Goal: Information Seeking & Learning: Check status

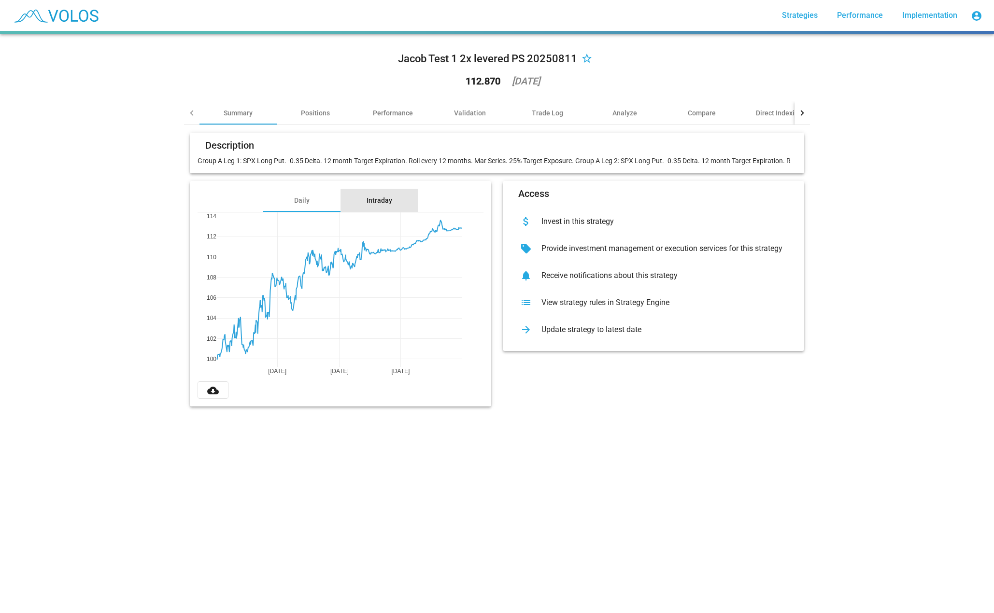
click at [385, 207] on div "Intraday" at bounding box center [378, 200] width 77 height 23
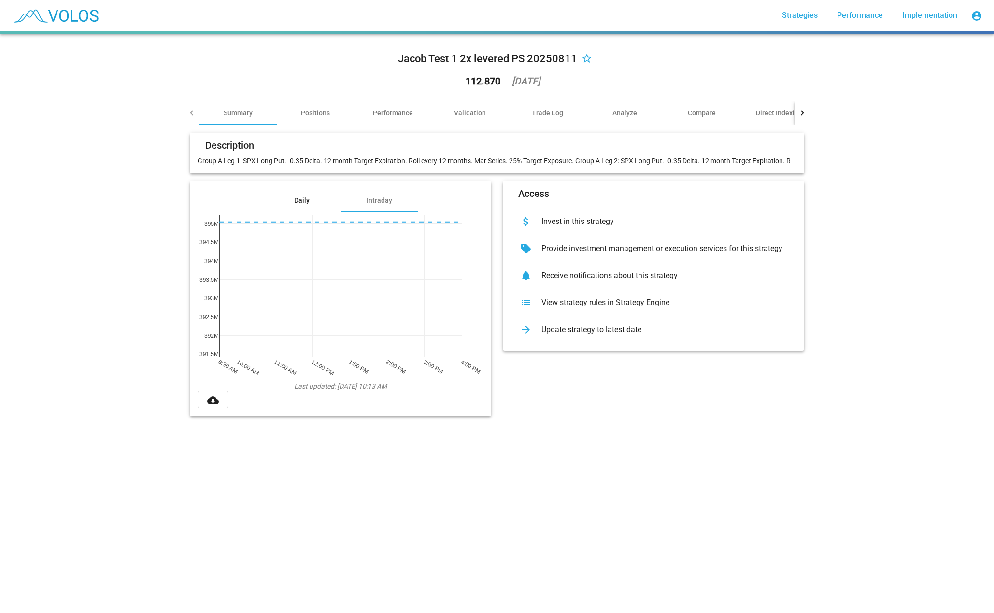
click at [294, 198] on div "Daily" at bounding box center [301, 201] width 15 height 10
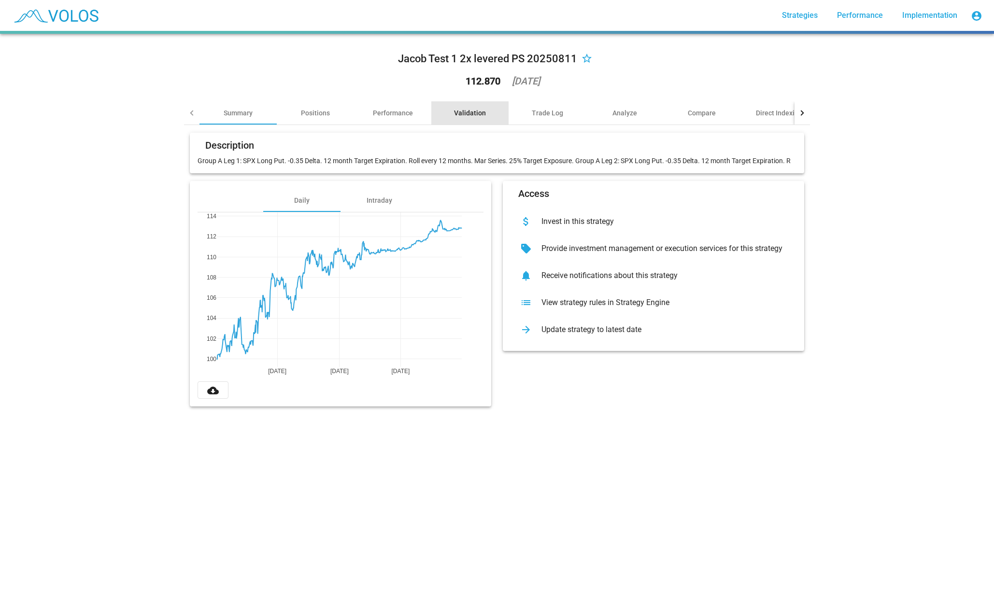
click at [461, 118] on div "Validation" at bounding box center [469, 112] width 77 height 23
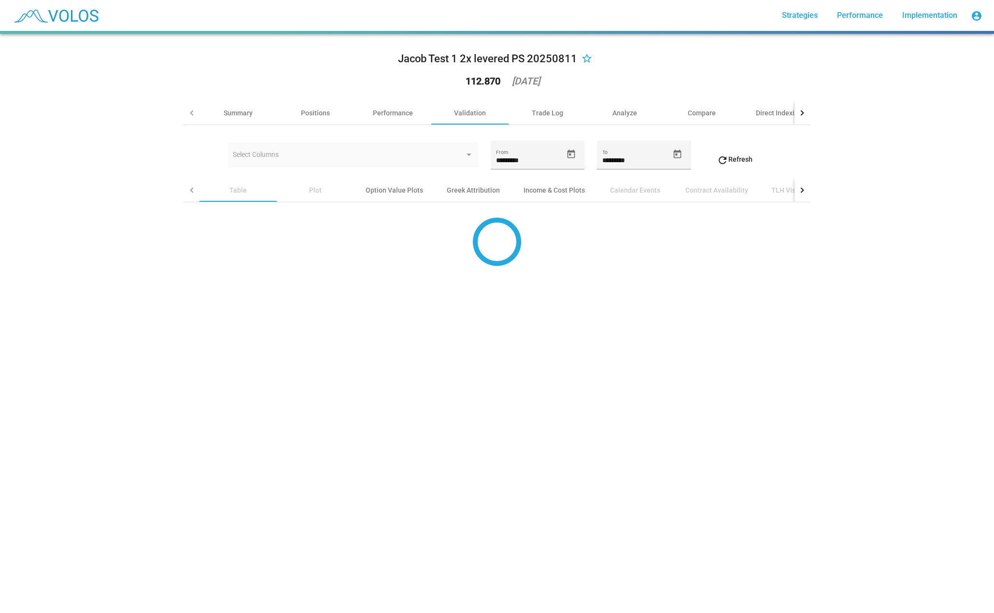
click at [733, 159] on span "refresh Refresh" at bounding box center [735, 159] width 36 height 8
click at [566, 162] on button "Open calendar" at bounding box center [571, 154] width 17 height 17
click at [449, 344] on div at bounding box center [497, 306] width 994 height 613
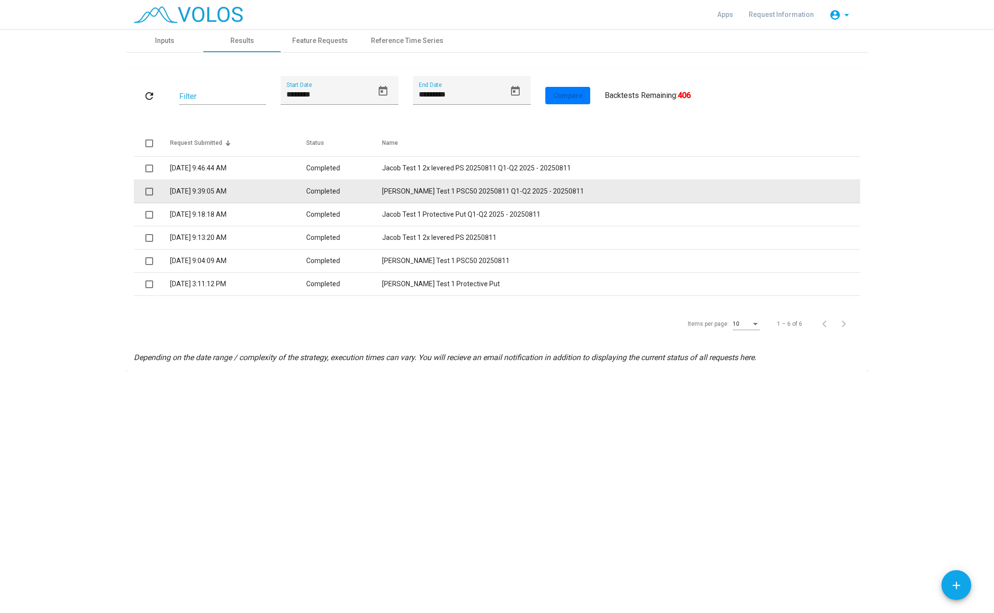
drag, startPoint x: 505, startPoint y: 191, endPoint x: 442, endPoint y: 194, distance: 63.3
drag, startPoint x: 442, startPoint y: 194, endPoint x: 424, endPoint y: 194, distance: 17.4
click at [424, 194] on td "Jacob Test 1 PSC50 20250811 Q1-Q2 2025 - 20250811" at bounding box center [621, 191] width 478 height 23
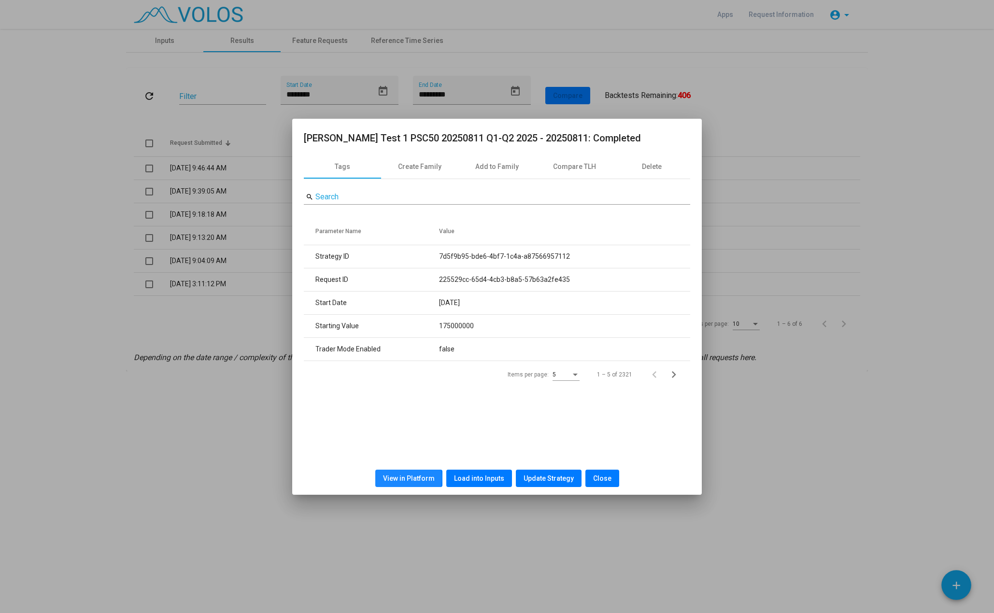
drag, startPoint x: 432, startPoint y: 479, endPoint x: 409, endPoint y: 478, distance: 23.2
click at [409, 478] on span "View in Platform" at bounding box center [409, 479] width 52 height 8
click at [244, 178] on div at bounding box center [497, 306] width 994 height 613
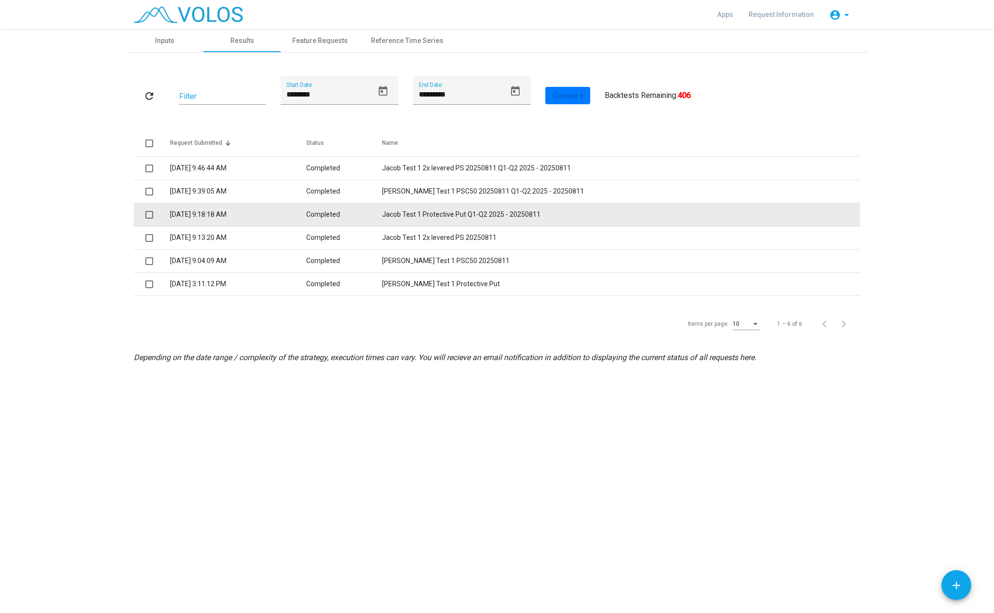
click at [471, 214] on td "Jacob Test 1 Protective Put Q1-Q2 2025 - 20250811" at bounding box center [621, 214] width 478 height 23
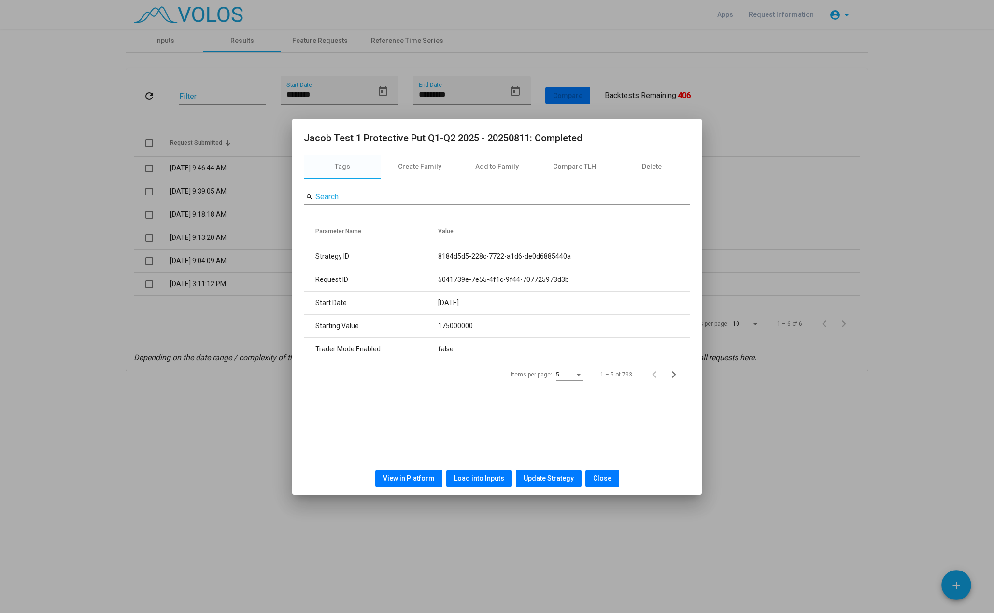
click at [419, 479] on span "View in Platform" at bounding box center [409, 479] width 52 height 8
click at [815, 164] on div at bounding box center [497, 306] width 994 height 613
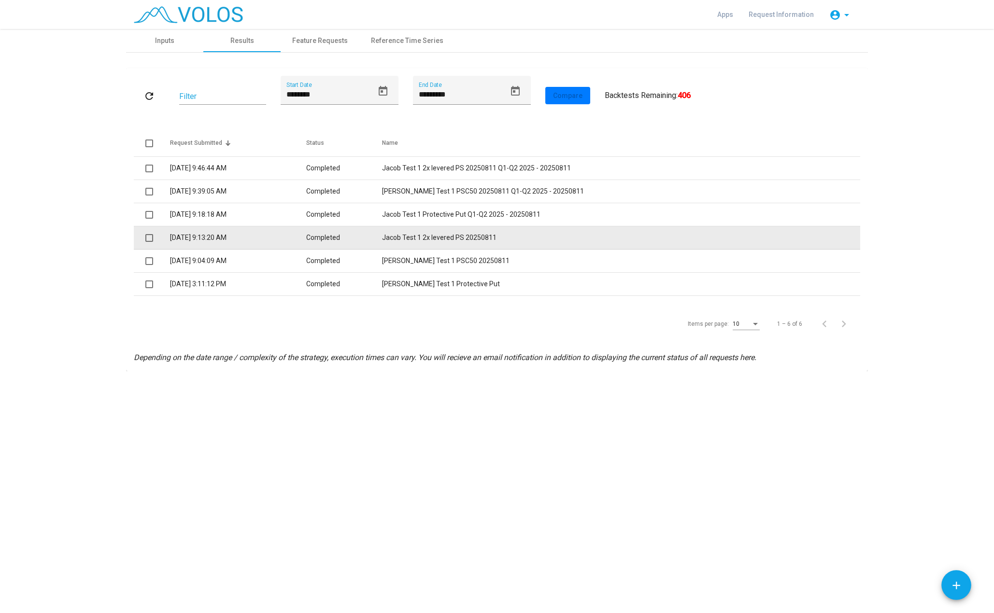
click at [484, 236] on td "Jacob Test 1 2x levered PS 20250811" at bounding box center [621, 237] width 478 height 23
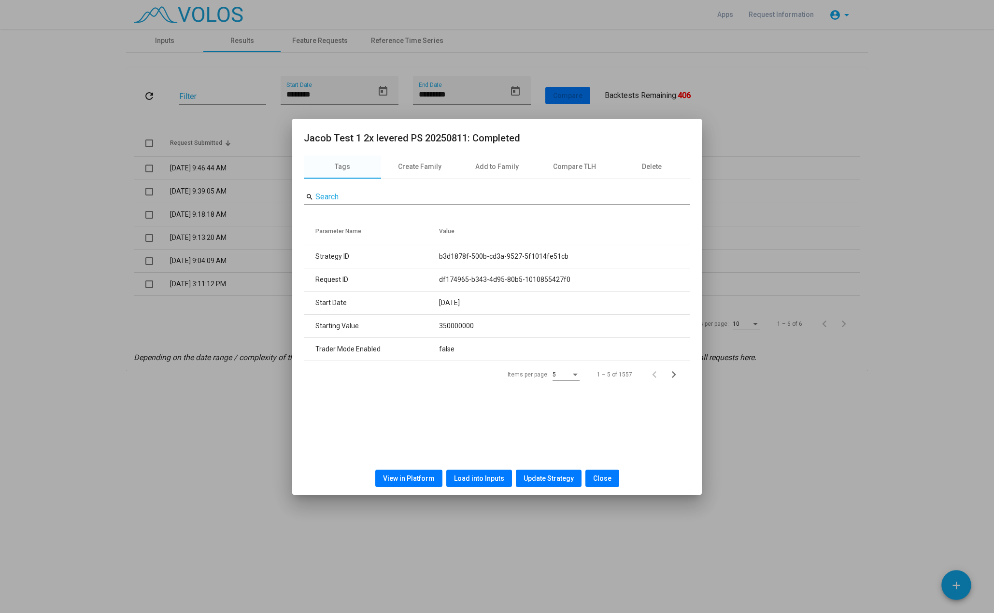
click at [410, 476] on span "View in Platform" at bounding box center [409, 479] width 52 height 8
click at [744, 296] on div at bounding box center [497, 306] width 994 height 613
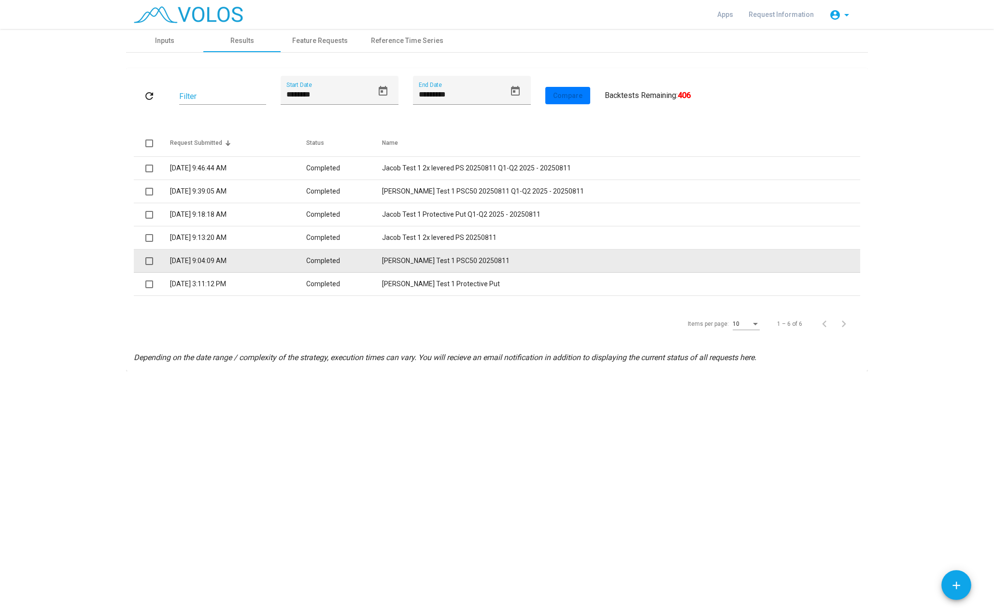
click at [497, 259] on td "[PERSON_NAME] Test 1 PSC50 20250811" at bounding box center [621, 261] width 478 height 23
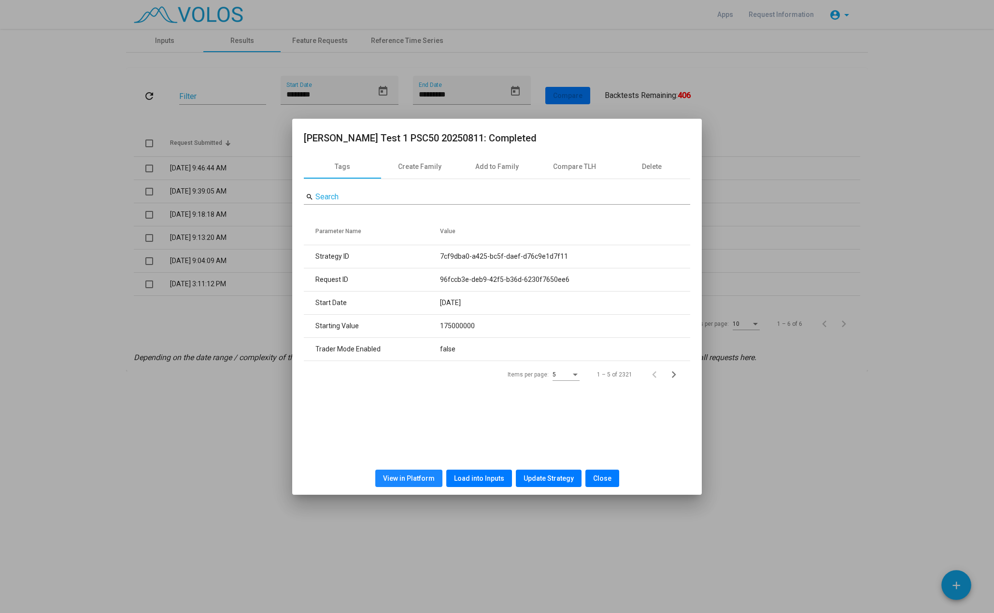
click at [422, 478] on span "View in Platform" at bounding box center [409, 479] width 52 height 8
click at [246, 311] on div at bounding box center [497, 306] width 994 height 613
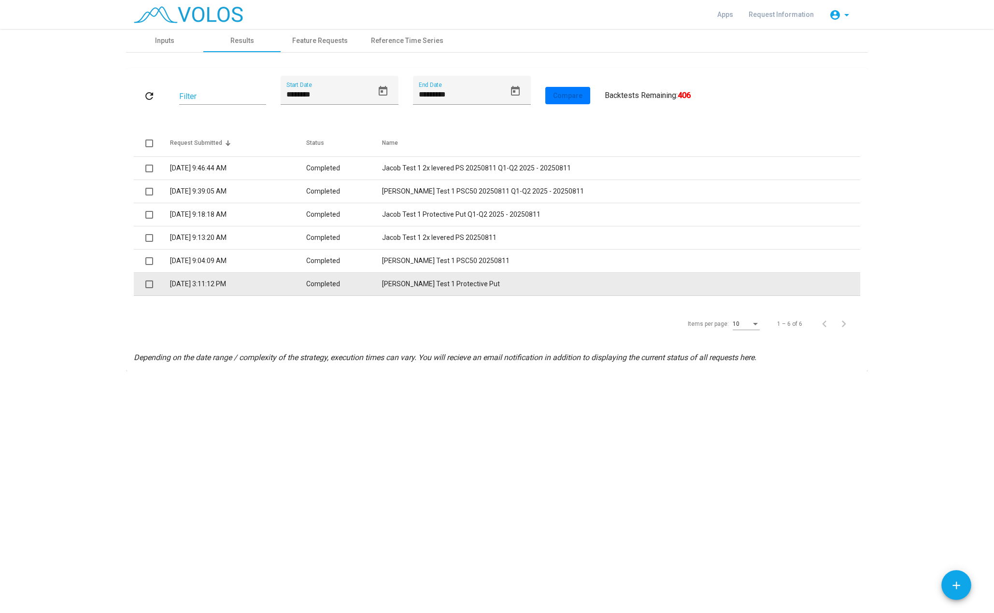
click at [251, 288] on td "8/7/2025 3:11:12 PM" at bounding box center [238, 284] width 136 height 23
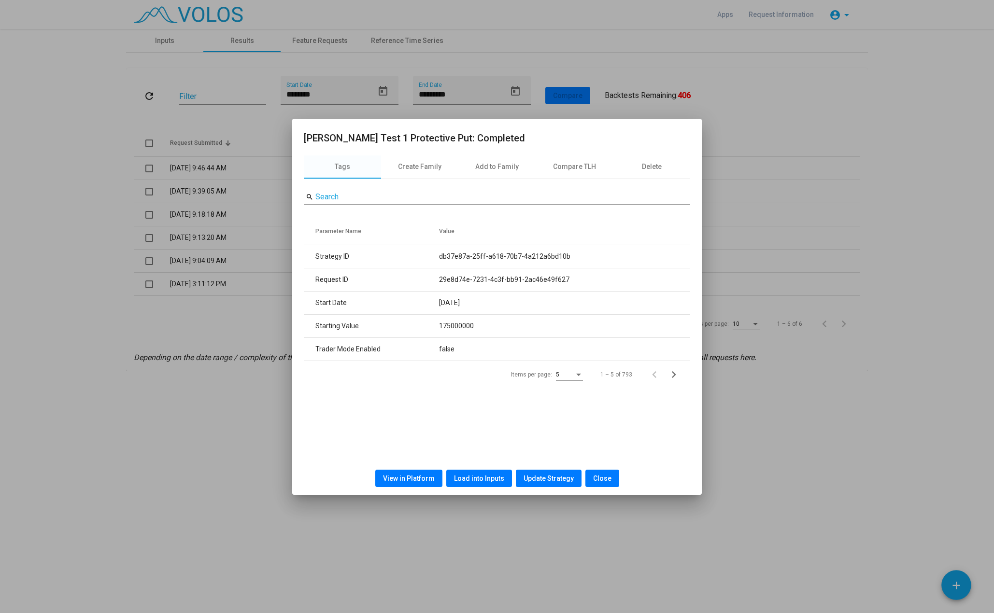
click at [408, 477] on span "View in Platform" at bounding box center [409, 479] width 52 height 8
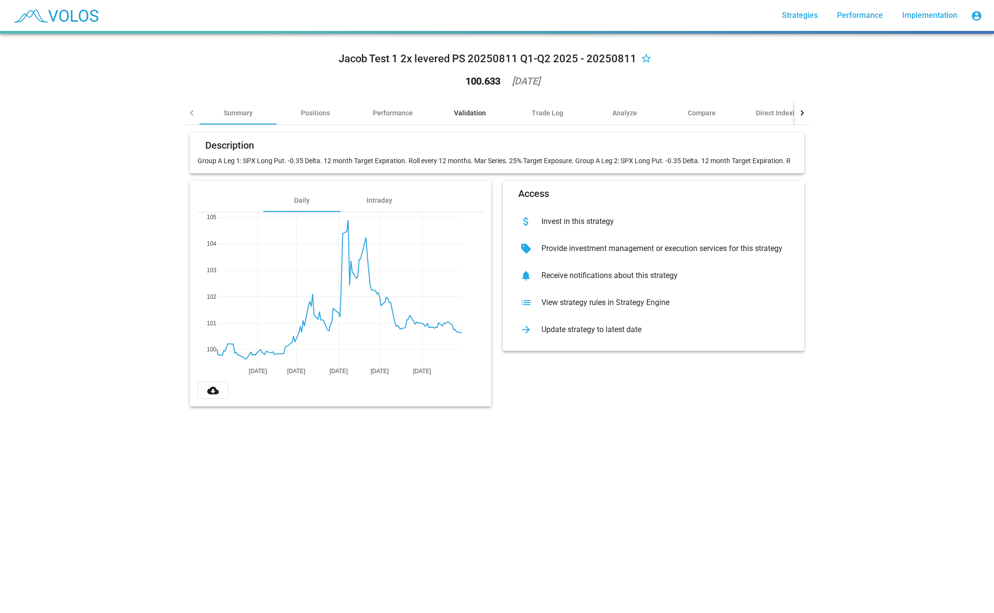
click at [461, 113] on div "Validation" at bounding box center [470, 113] width 32 height 10
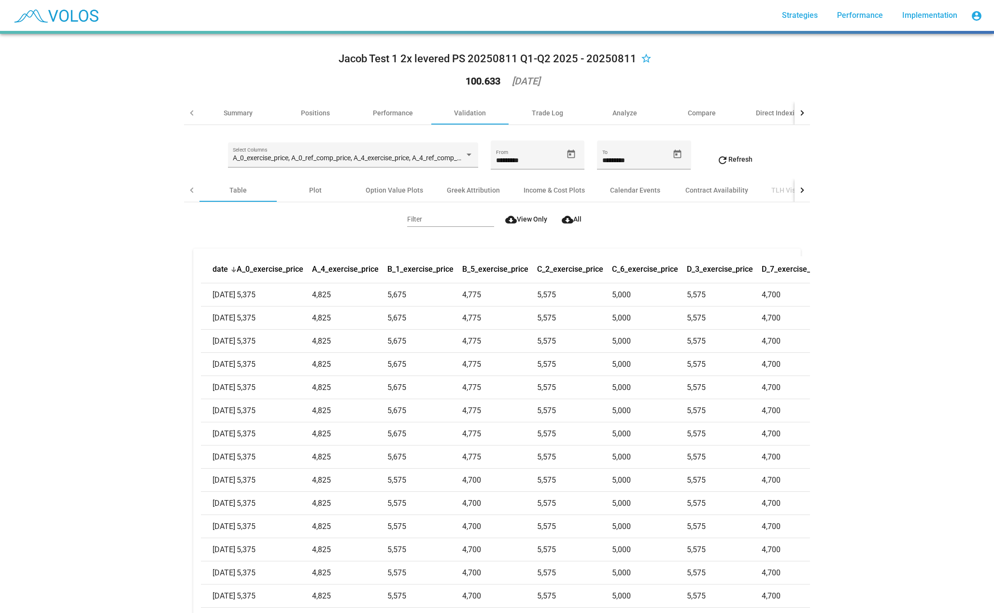
click at [576, 224] on button "cloud_download All" at bounding box center [570, 219] width 33 height 17
click at [567, 220] on span "cloud_download All" at bounding box center [563, 219] width 20 height 8
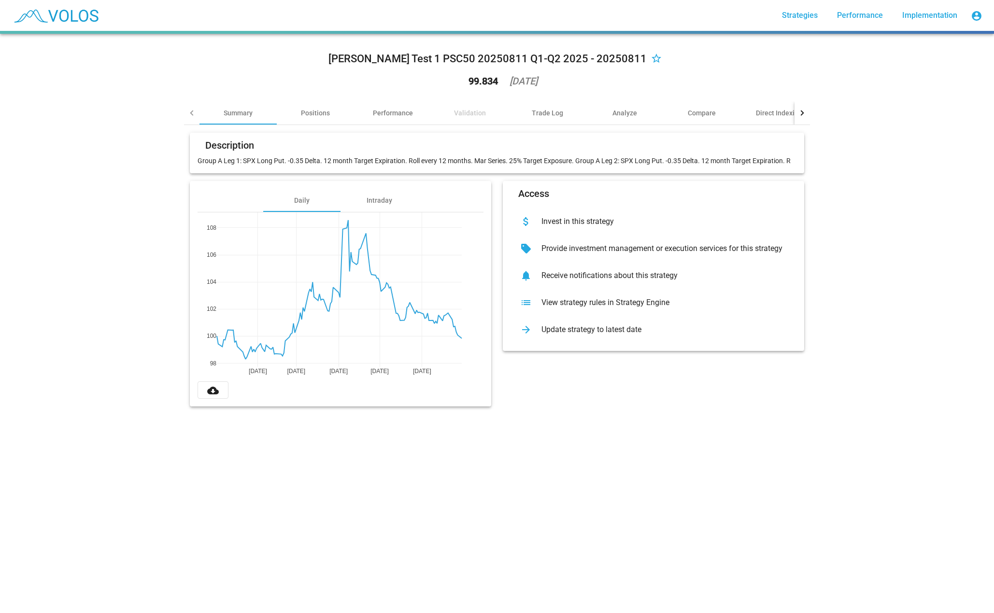
click at [472, 113] on div "Validation" at bounding box center [470, 113] width 32 height 10
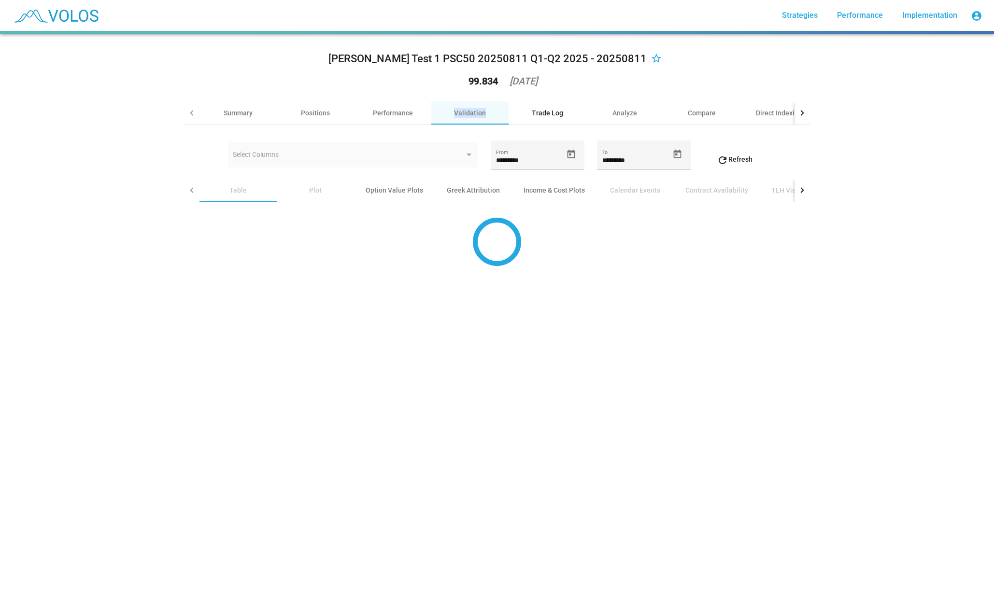
click at [546, 124] on div "Trade Log" at bounding box center [546, 112] width 77 height 23
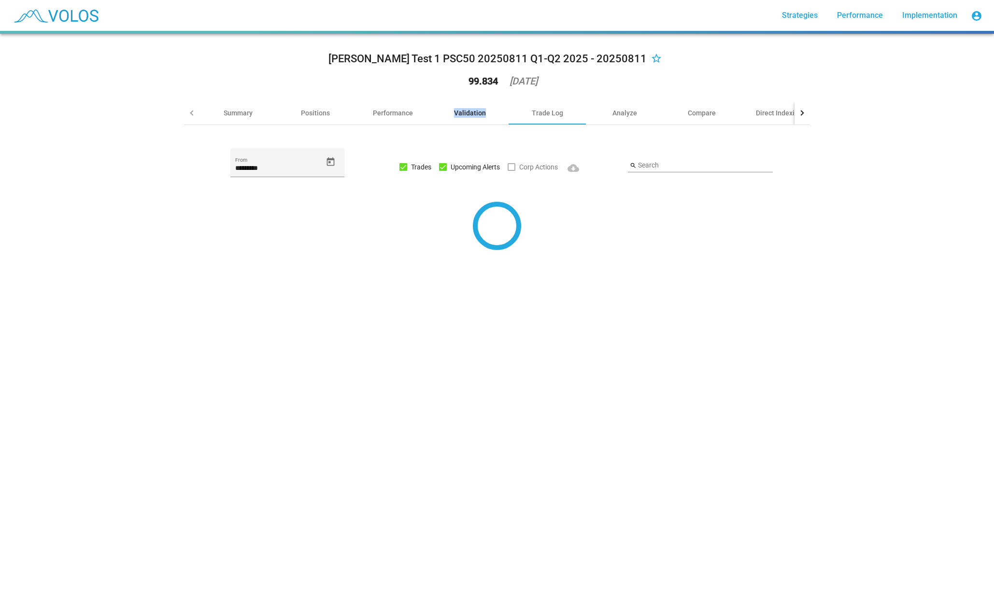
click at [476, 114] on div "Validation" at bounding box center [470, 113] width 32 height 10
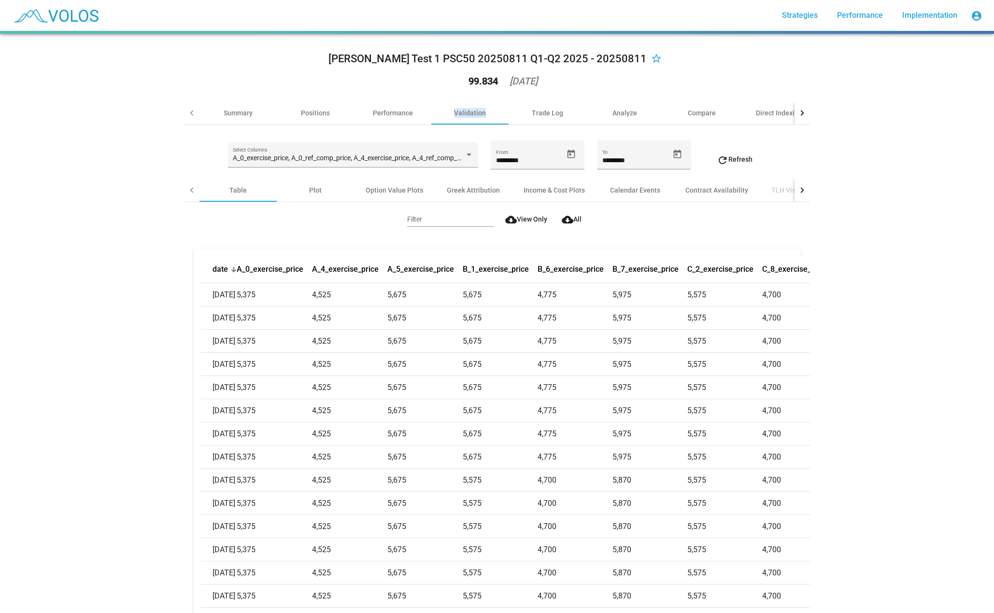
click at [573, 222] on span "cloud_download All" at bounding box center [572, 219] width 20 height 8
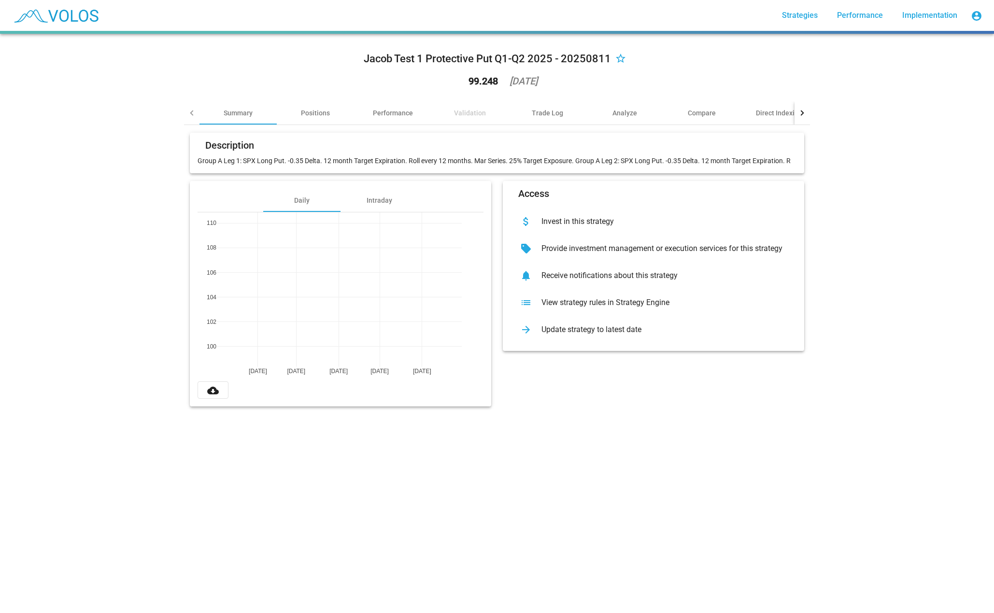
click at [467, 120] on div "Validation" at bounding box center [469, 112] width 77 height 23
click at [454, 109] on div "Validation" at bounding box center [470, 113] width 32 height 10
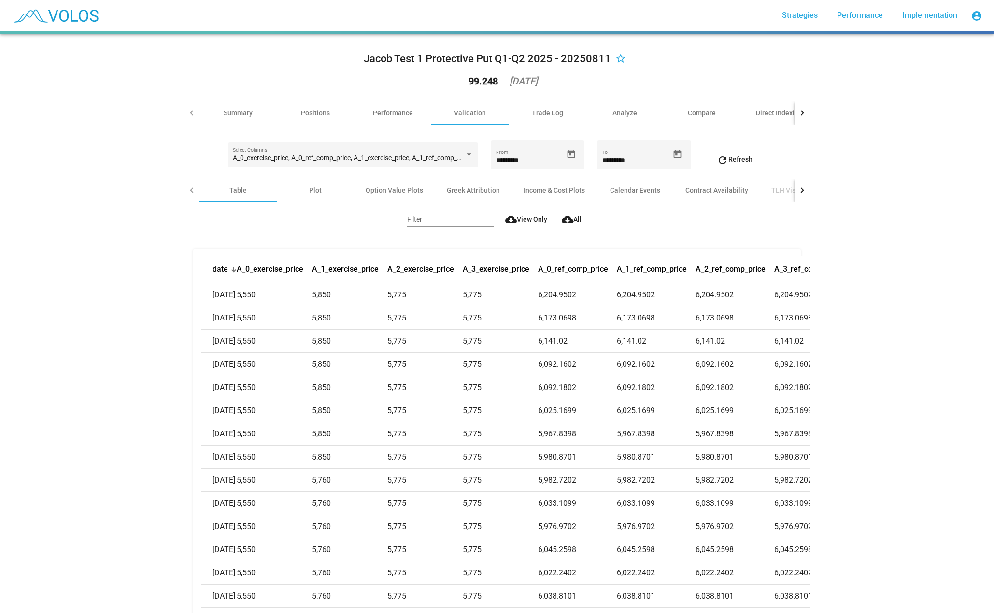
click at [571, 225] on button "cloud_download All" at bounding box center [570, 219] width 33 height 17
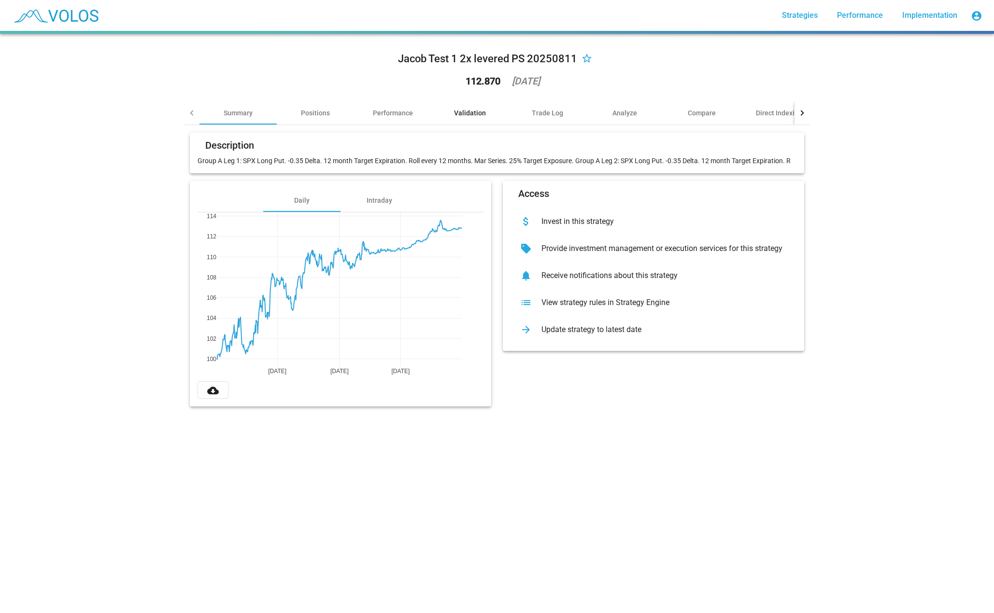
click at [468, 112] on div "Validation" at bounding box center [470, 113] width 32 height 10
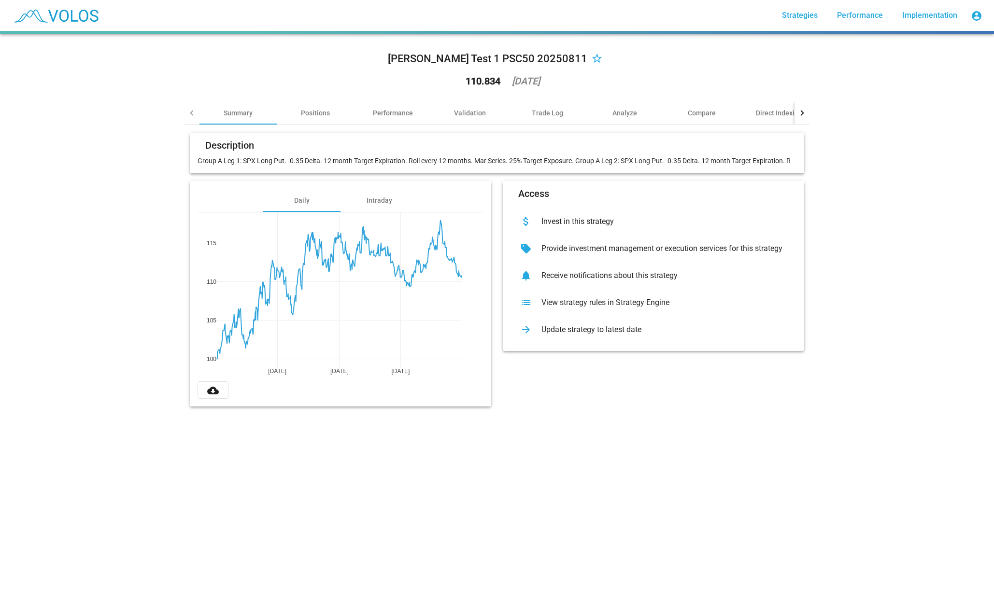
click at [469, 125] on mat-tab-header "Summary Positions Performance Validation Trade Log Analyze Compare Direct Index…" at bounding box center [497, 113] width 626 height 24
click at [465, 114] on div "Validation" at bounding box center [470, 113] width 32 height 10
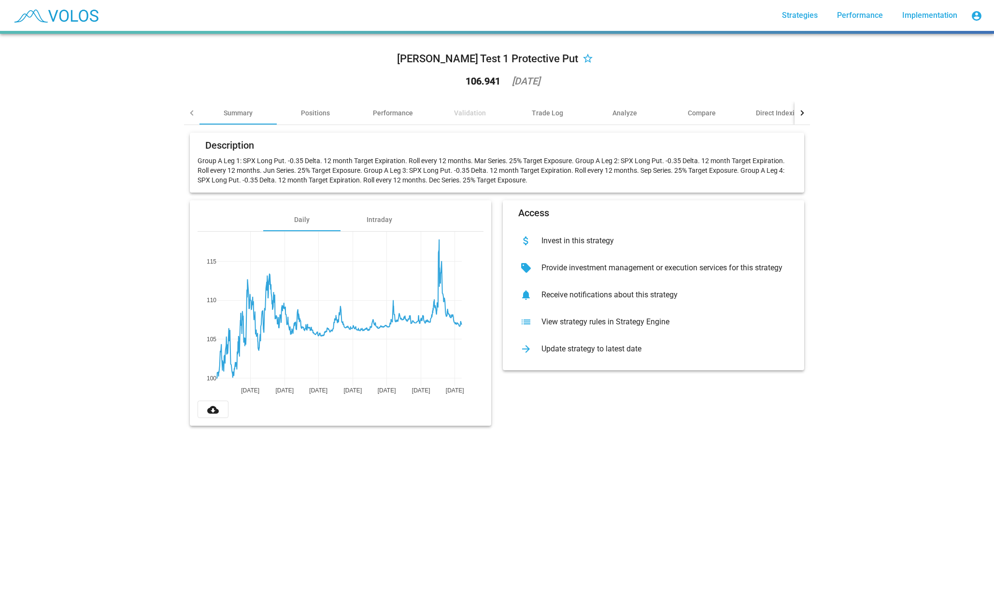
click at [441, 115] on div "Validation" at bounding box center [469, 112] width 77 height 23
click at [460, 113] on div "Validation" at bounding box center [470, 113] width 32 height 10
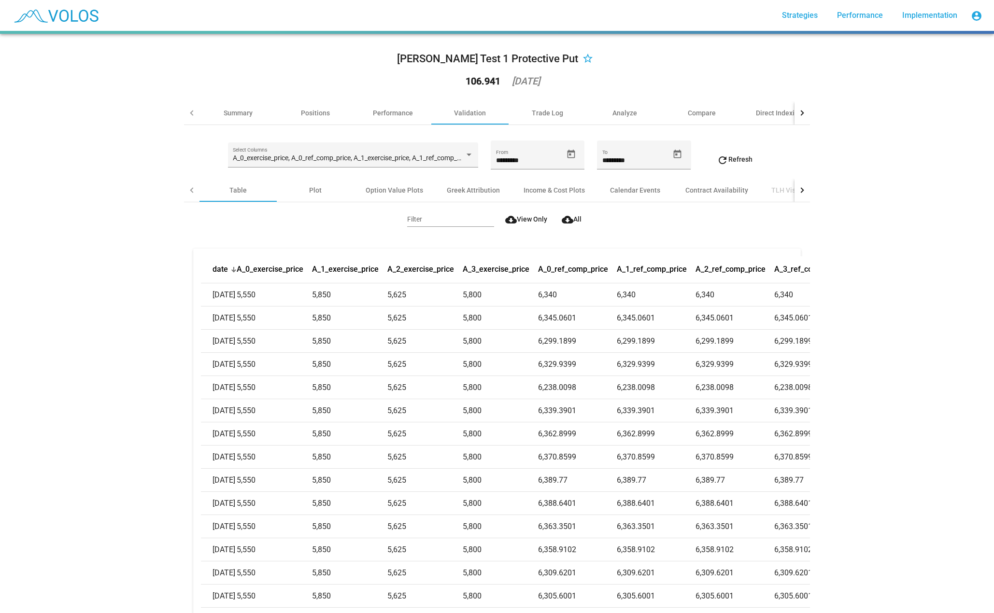
click at [570, 224] on button "cloud_download All" at bounding box center [570, 219] width 33 height 17
click at [896, 296] on div "Jacob Test 1 Protective Put star_border 106.941 2025-08-07 Summary Positions Pe…" at bounding box center [497, 323] width 994 height 579
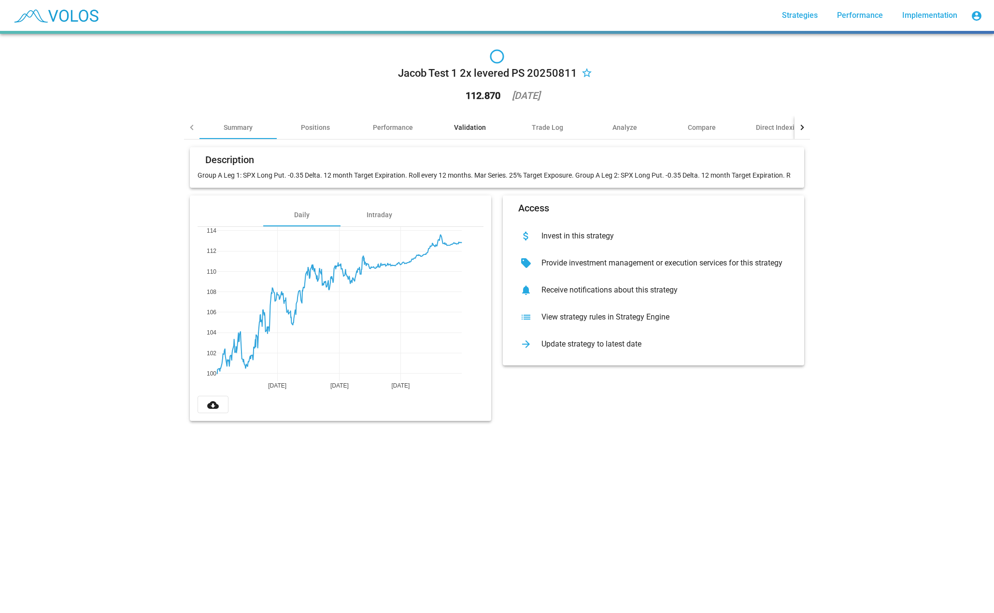
click at [461, 131] on div "Validation" at bounding box center [470, 128] width 32 height 10
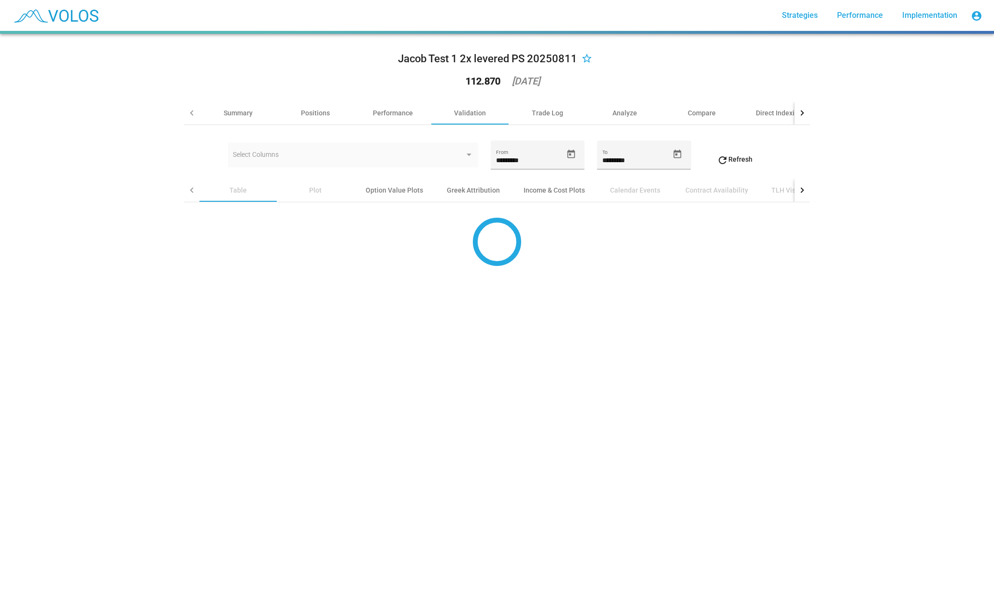
drag, startPoint x: 573, startPoint y: 60, endPoint x: 371, endPoint y: 62, distance: 201.9
click at [371, 62] on div "Jacob Test 1 2x levered PS 20250811 star_border 112.870 2023-12-29" at bounding box center [497, 72] width 626 height 60
copy div "Jacob Test 1 2x levered PS 20250811"
click at [252, 119] on div "Summary" at bounding box center [237, 112] width 77 height 23
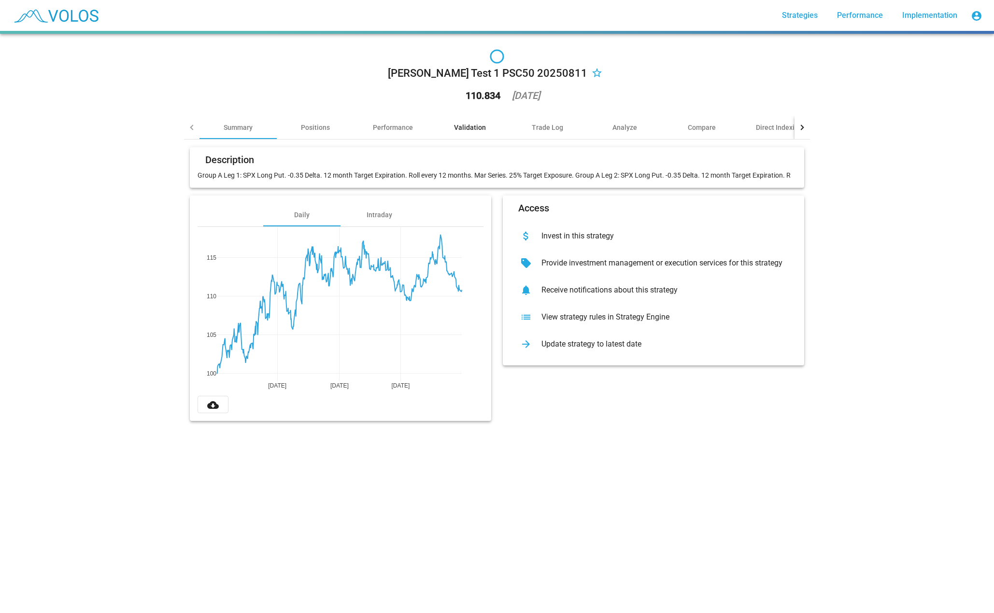
click at [473, 123] on div "Validation" at bounding box center [470, 128] width 32 height 10
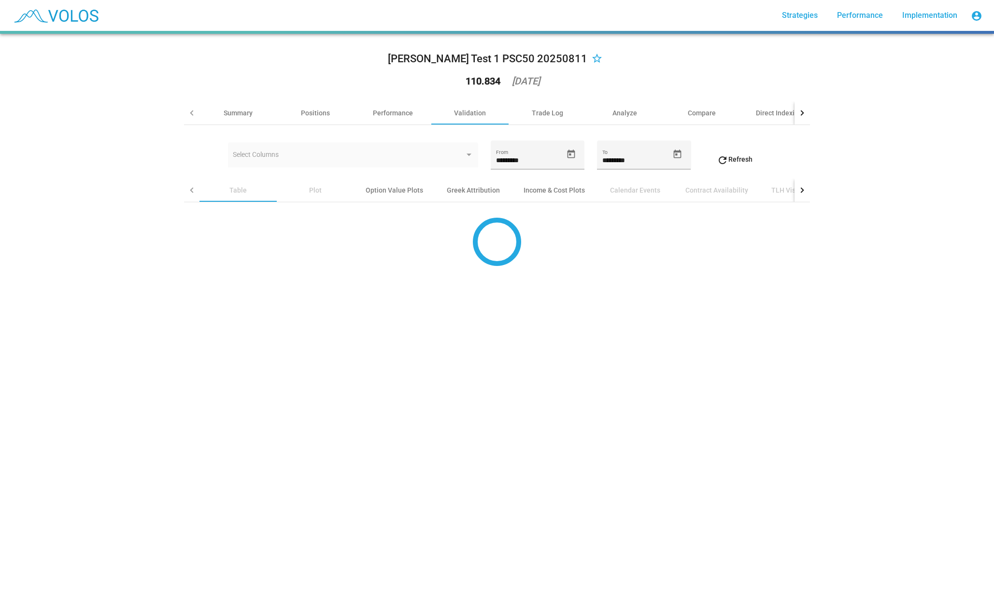
drag, startPoint x: 555, startPoint y: 59, endPoint x: 400, endPoint y: 55, distance: 155.6
click at [400, 55] on div "[PERSON_NAME] 1 PSC50 20250811 star_border 110.834 [DATE]" at bounding box center [497, 72] width 626 height 60
copy div "[PERSON_NAME] Test 1 PSC50 20250811"
click at [252, 109] on div "Summary" at bounding box center [237, 112] width 77 height 23
